Goal: Transaction & Acquisition: Purchase product/service

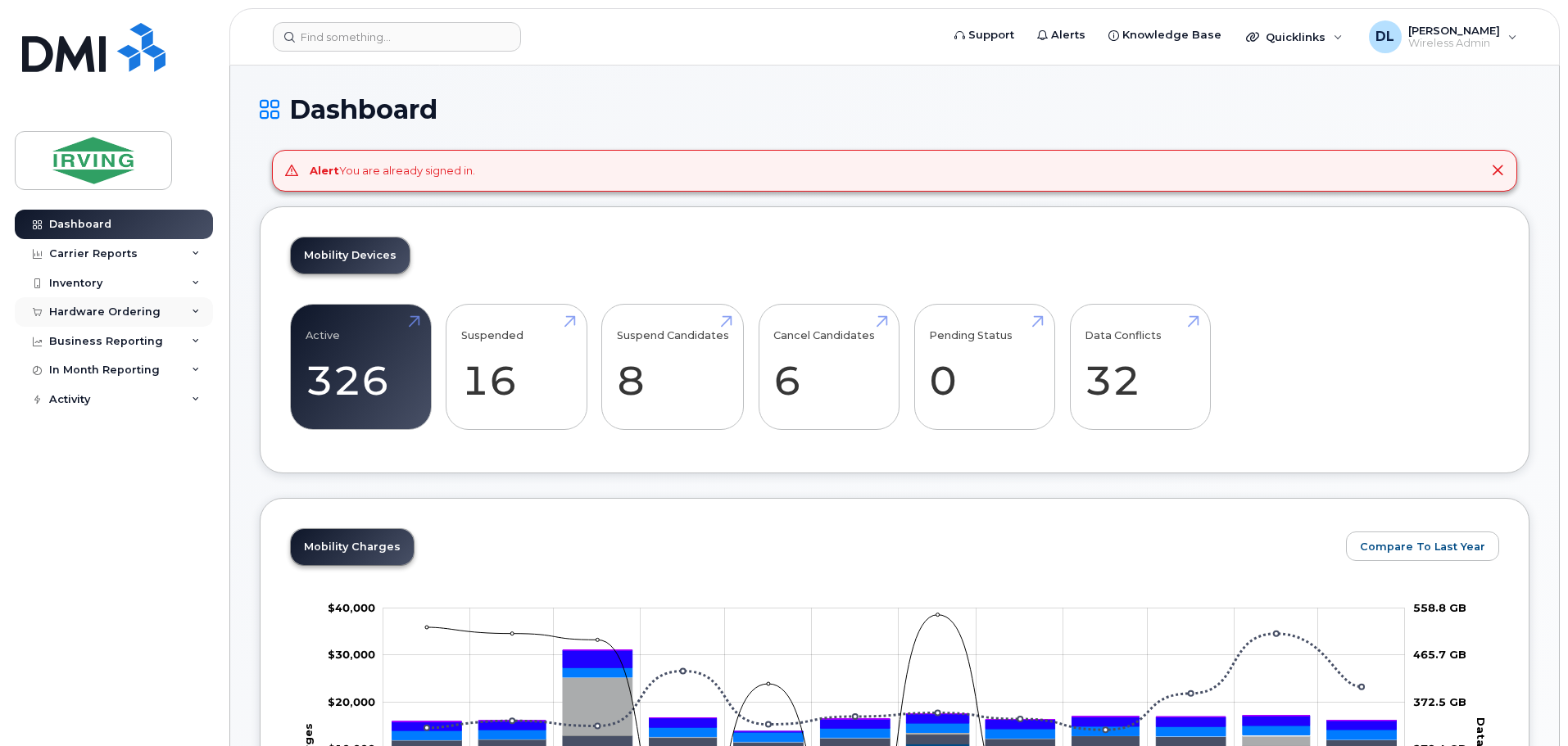
click at [187, 314] on div "Hardware Ordering" at bounding box center [113, 312] width 198 height 30
click at [86, 315] on div "Hardware Ordering" at bounding box center [105, 312] width 112 height 13
click at [113, 297] on div "Hardware Ordering" at bounding box center [113, 312] width 198 height 30
click at [62, 373] on div "Orders" at bounding box center [76, 373] width 40 height 15
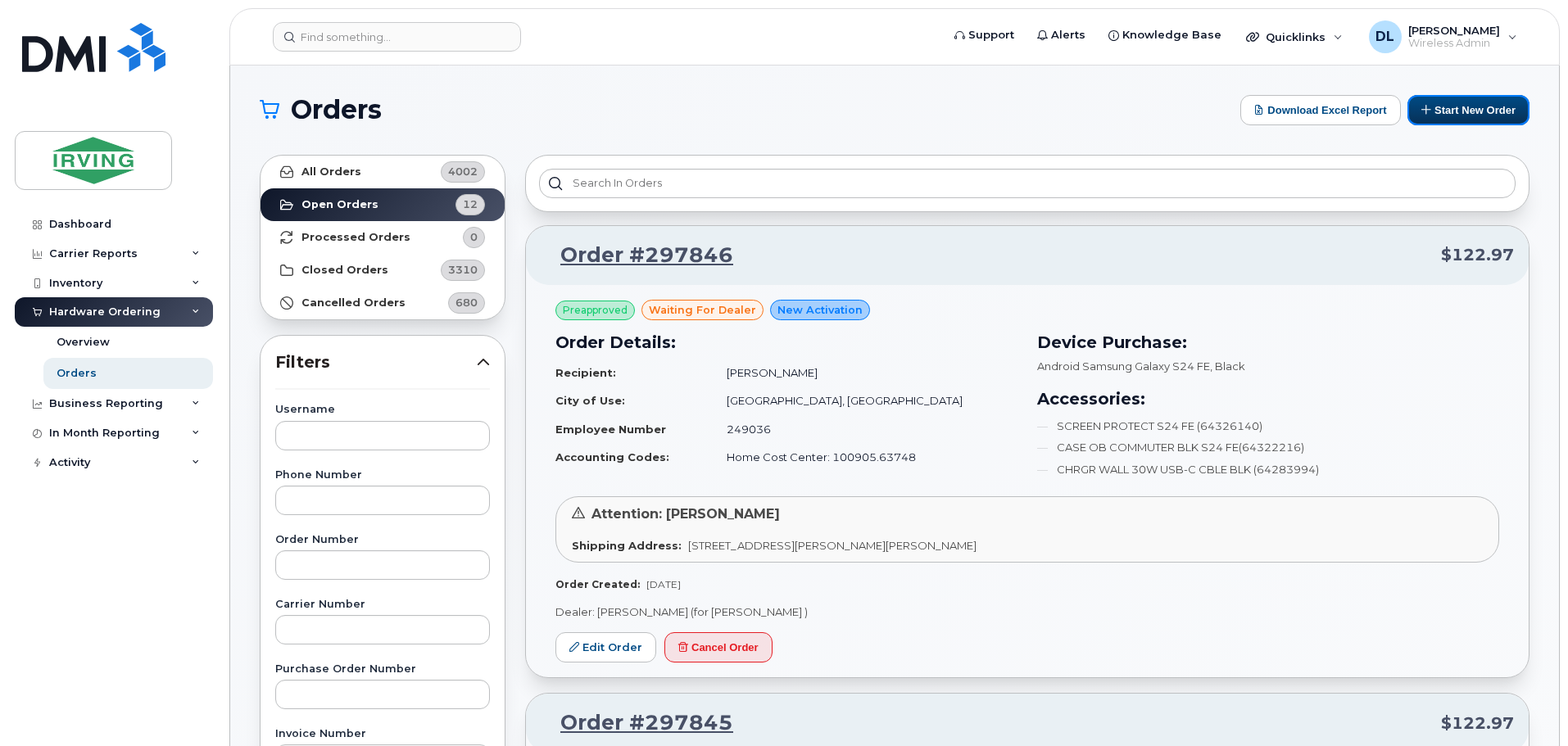
click at [1449, 105] on button "Start New Order" at bounding box center [1468, 110] width 122 height 31
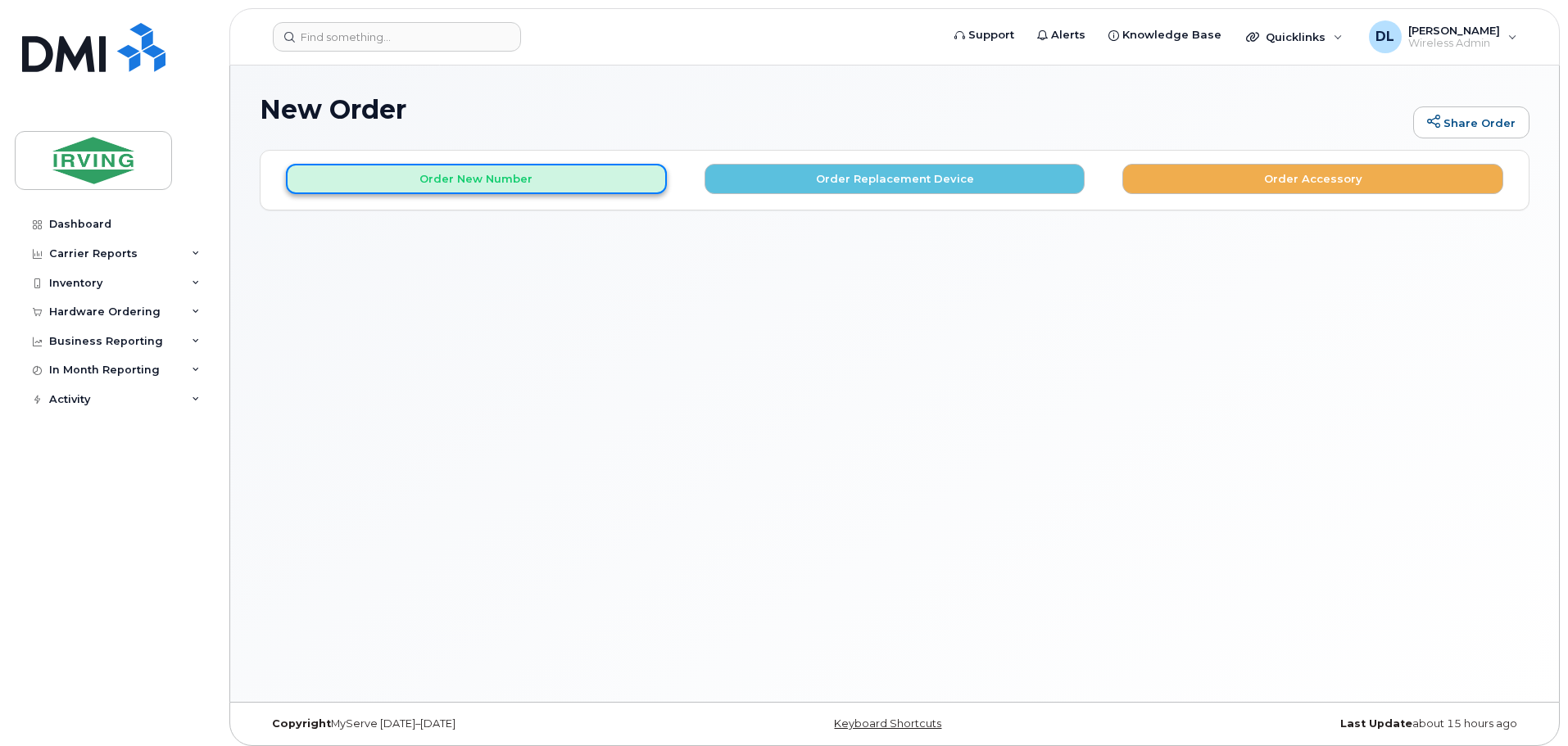
click at [483, 173] on button "Order New Number" at bounding box center [477, 178] width 381 height 31
